Goal: Obtain resource: Download file/media

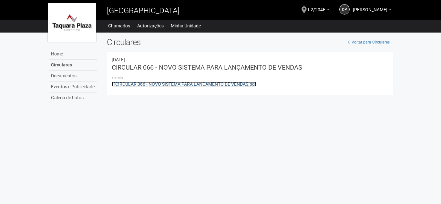
click at [161, 84] on link "CIRCULAR 066 - NOVO SISTEMA PARA LANÇAMENTO DE VENDAS.pdf" at bounding box center [184, 84] width 145 height 5
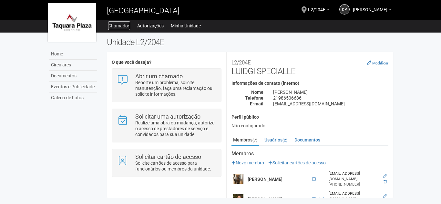
click at [119, 27] on link "Chamados" at bounding box center [119, 25] width 22 height 9
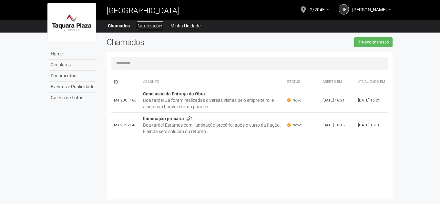
click at [150, 24] on link "Autorizações" at bounding box center [150, 25] width 26 height 9
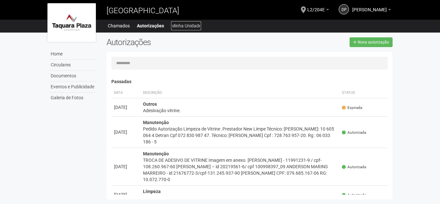
click at [186, 24] on link "Minha Unidade" at bounding box center [186, 25] width 30 height 9
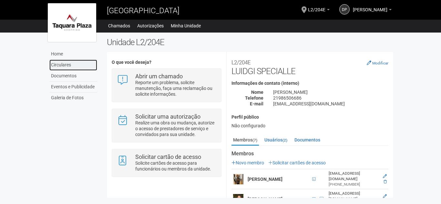
click at [70, 64] on link "Circulares" at bounding box center [73, 65] width 48 height 11
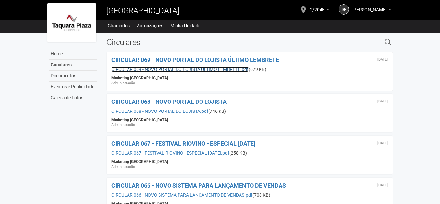
click at [185, 68] on link "CIRCULAR 069 - NOVO PORTAL DO LOJISTA ÚLTIMO LEMBRETE.pdf" at bounding box center [179, 69] width 137 height 5
click at [230, 65] on div "[DATE] CIRCULAR 069 - NOVO PORTAL DO LOJISTA ÚLTIMO LEMBRETE CIRCULAR 069 - NOV…" at bounding box center [250, 71] width 286 height 39
click at [230, 68] on link "CIRCULAR 069 - NOVO PORTAL DO LOJISTA ÚLTIMO LEMBRETE.pdf" at bounding box center [179, 69] width 137 height 5
